Goal: Find specific page/section: Find specific page/section

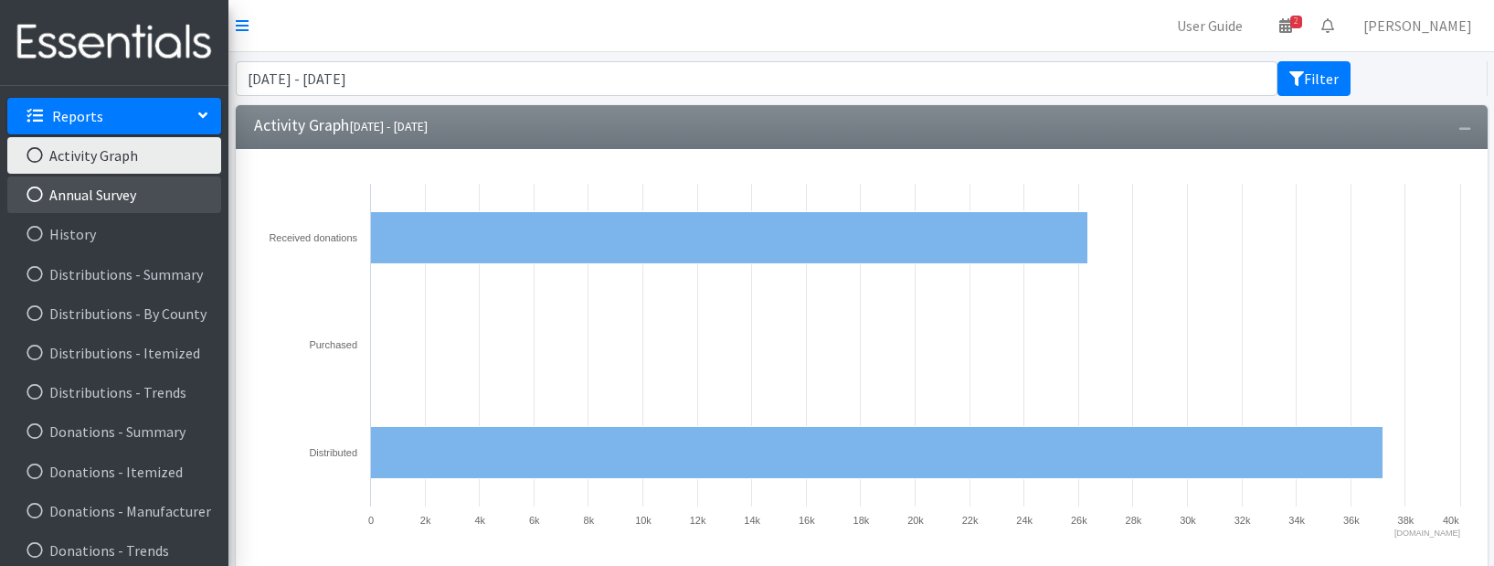
scroll to position [365, 0]
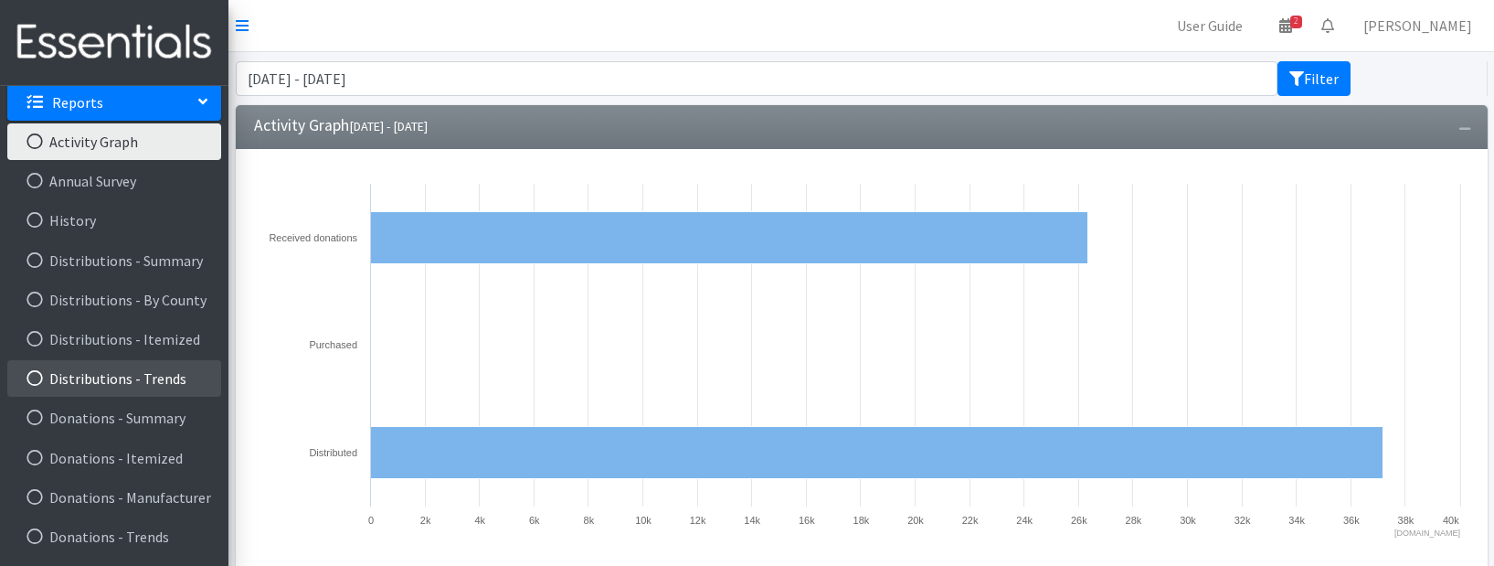
click at [79, 380] on link "Distributions - Trends" at bounding box center [114, 378] width 214 height 37
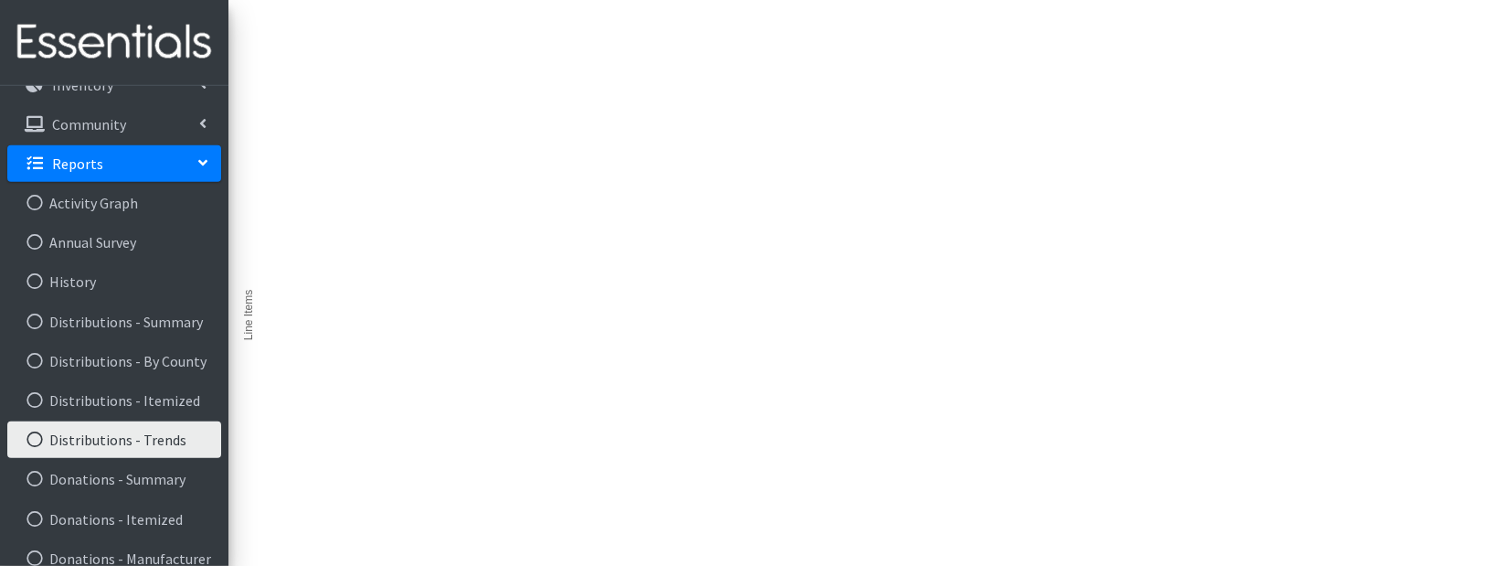
scroll to position [313, 0]
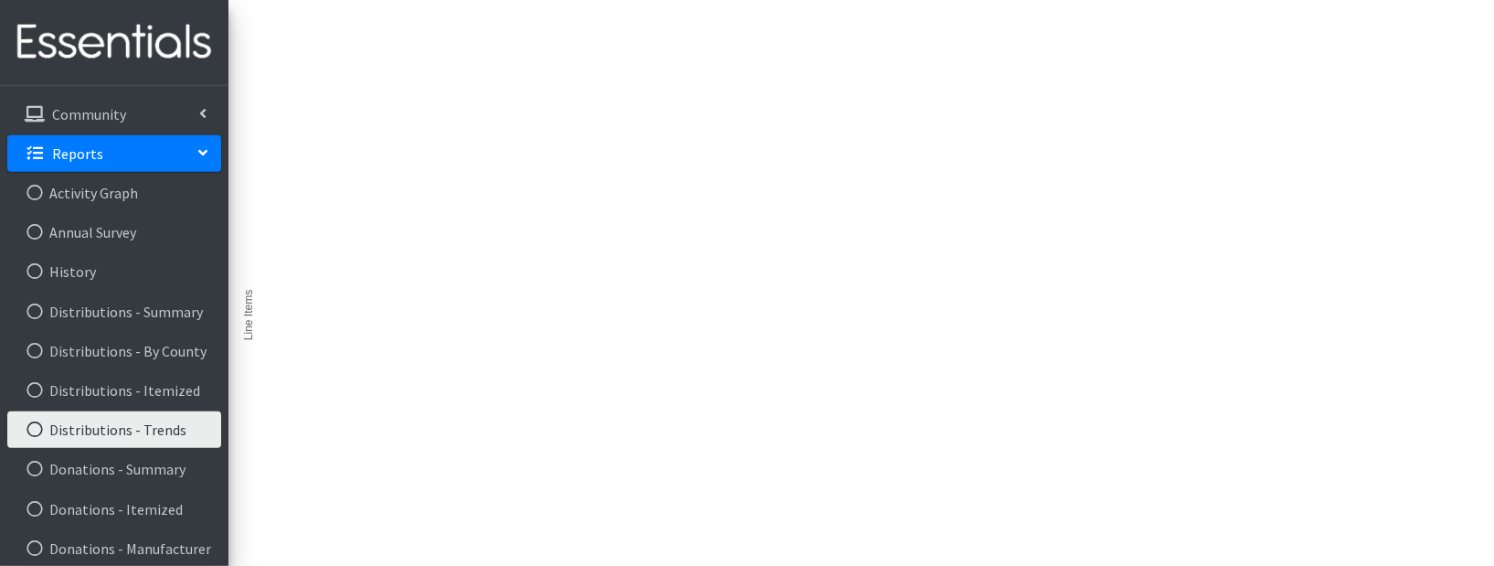
click at [83, 425] on link "Distributions - Trends" at bounding box center [114, 429] width 214 height 37
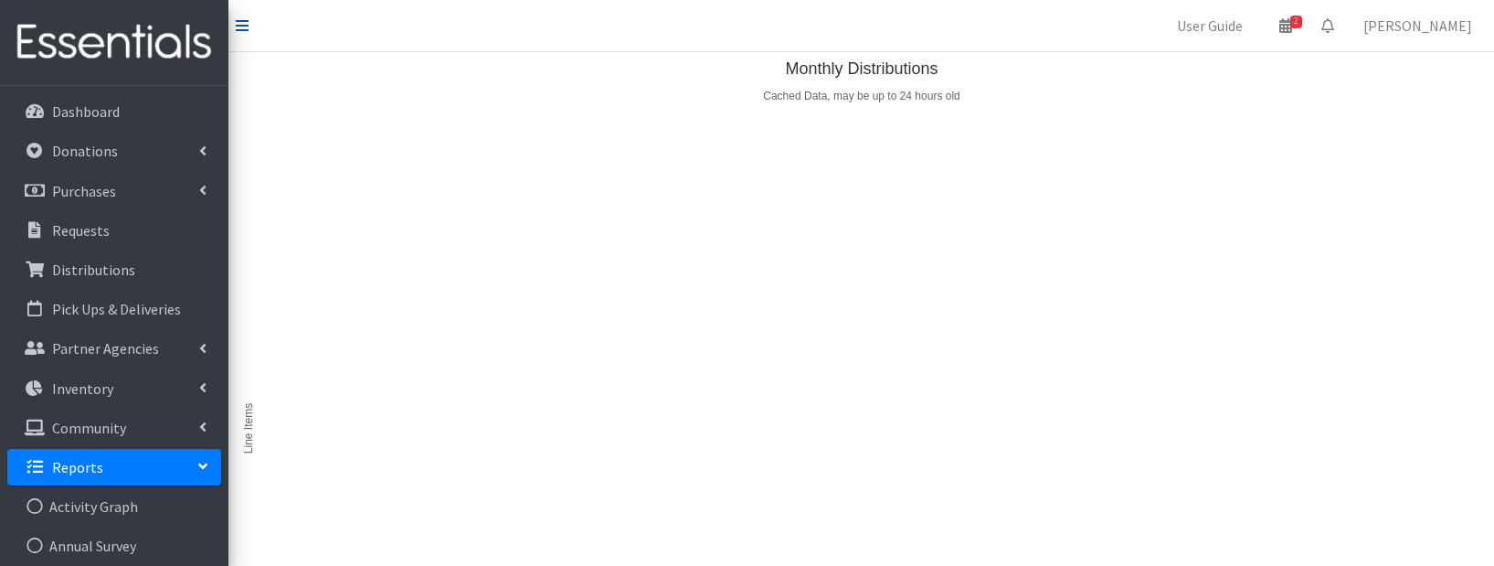
click at [248, 23] on icon at bounding box center [242, 25] width 13 height 15
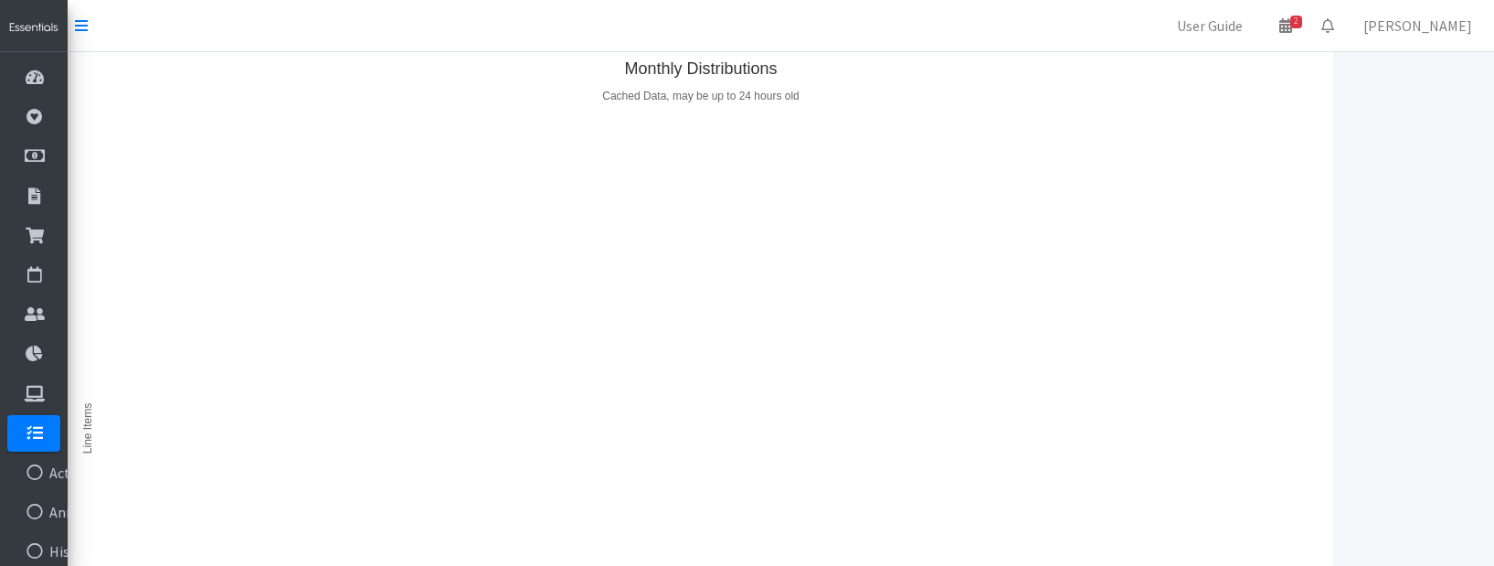
click at [74, 37] on nav "User Guide 2 2 Pick-ups remaining this week View Calendar 0 Requests 0 Partner …" at bounding box center [781, 26] width 1426 height 52
click at [78, 28] on icon at bounding box center [81, 25] width 13 height 15
